Goal: Transaction & Acquisition: Subscribe to service/newsletter

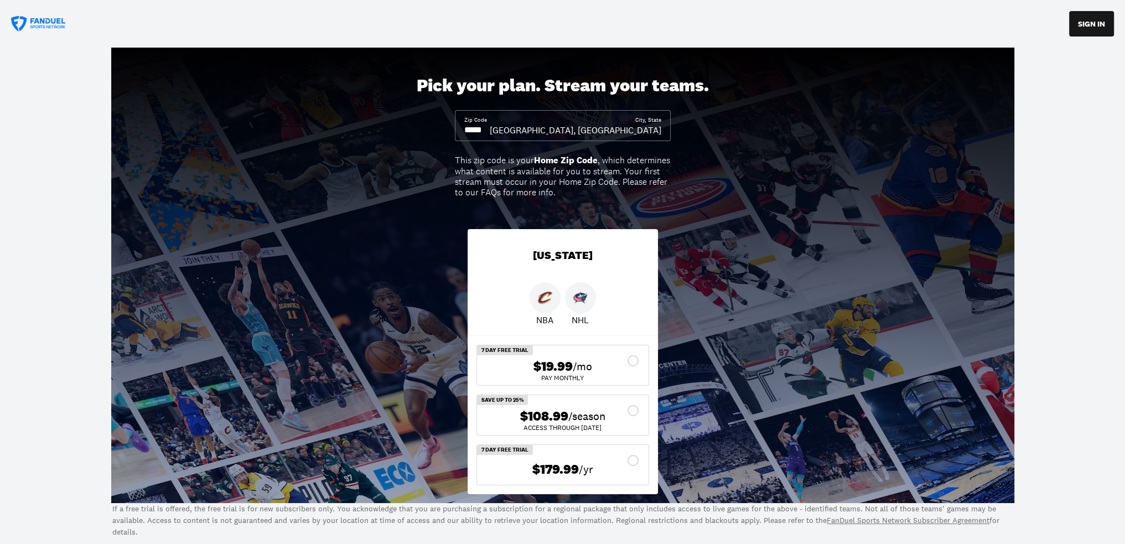
click at [280, 150] on div "Pick your plan. Stream your teams. Zip Code City, [GEOGRAPHIC_DATA], [GEOGRAPHI…" at bounding box center [562, 276] width 1125 height 456
drag, startPoint x: 1097, startPoint y: 30, endPoint x: 1097, endPoint y: 2, distance: 27.7
click at [1097, 30] on button "SIGN IN" at bounding box center [1092, 23] width 45 height 25
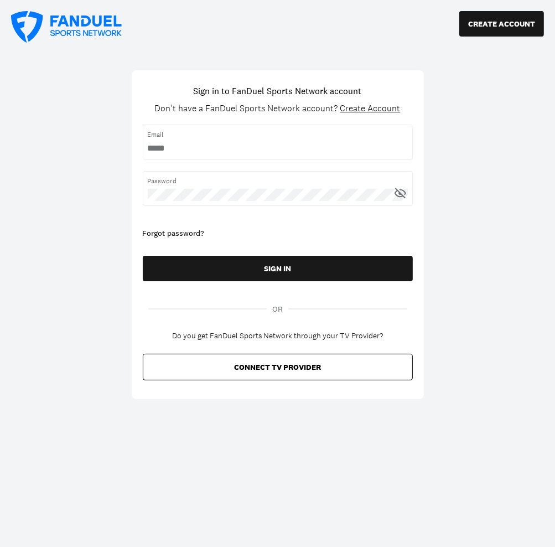
type input "**********"
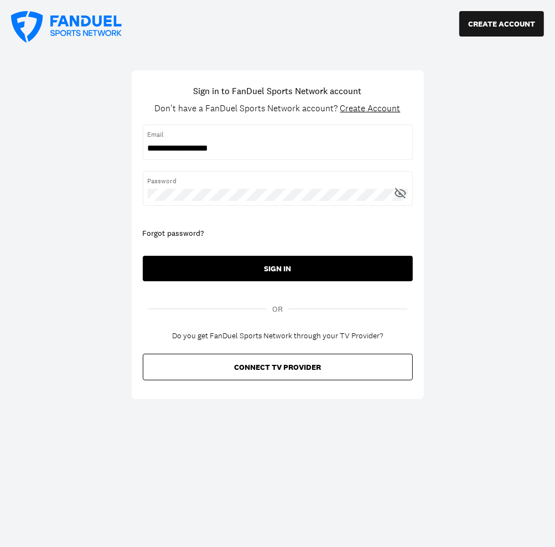
click at [287, 261] on button "SIGN IN" at bounding box center [278, 268] width 270 height 25
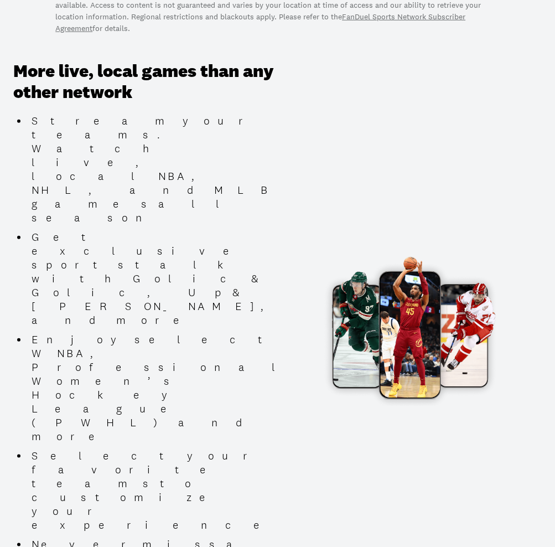
scroll to position [720, 0]
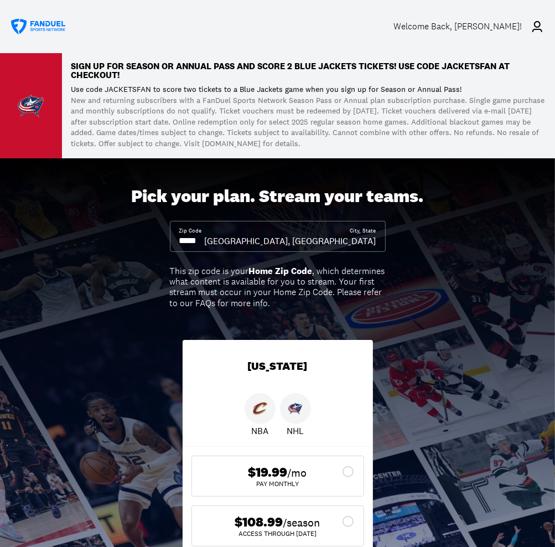
scroll to position [221, 0]
